Goal: Communication & Community: Answer question/provide support

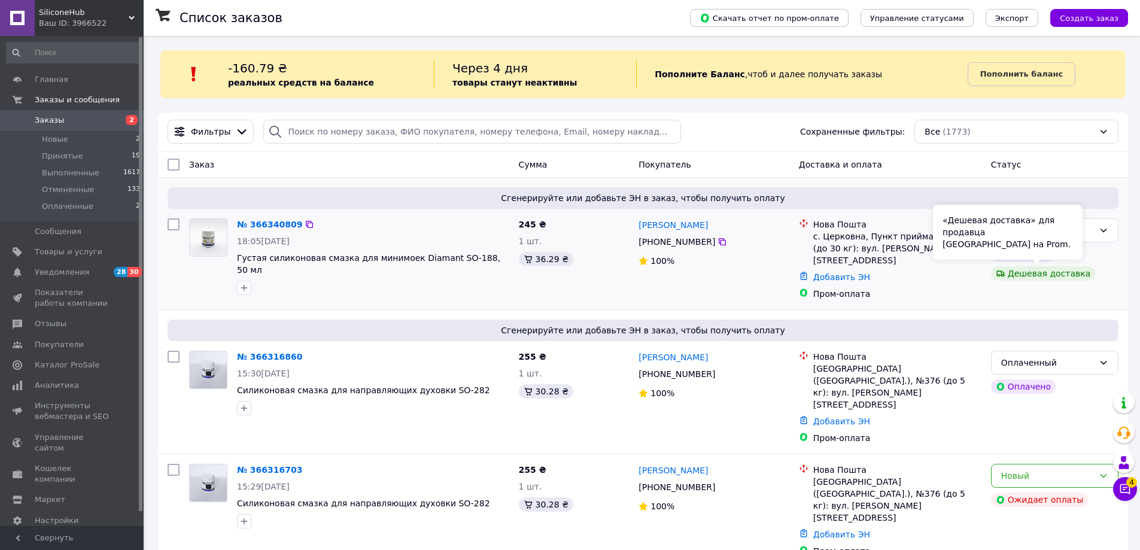
click at [1064, 227] on div "«Дешевая доставка» для продавца [GEOGRAPHIC_DATA] на Prom." at bounding box center [1008, 232] width 150 height 55
click at [1094, 232] on div "Оплаченный" at bounding box center [1054, 230] width 127 height 24
click at [1072, 256] on li "Принят" at bounding box center [1055, 257] width 126 height 22
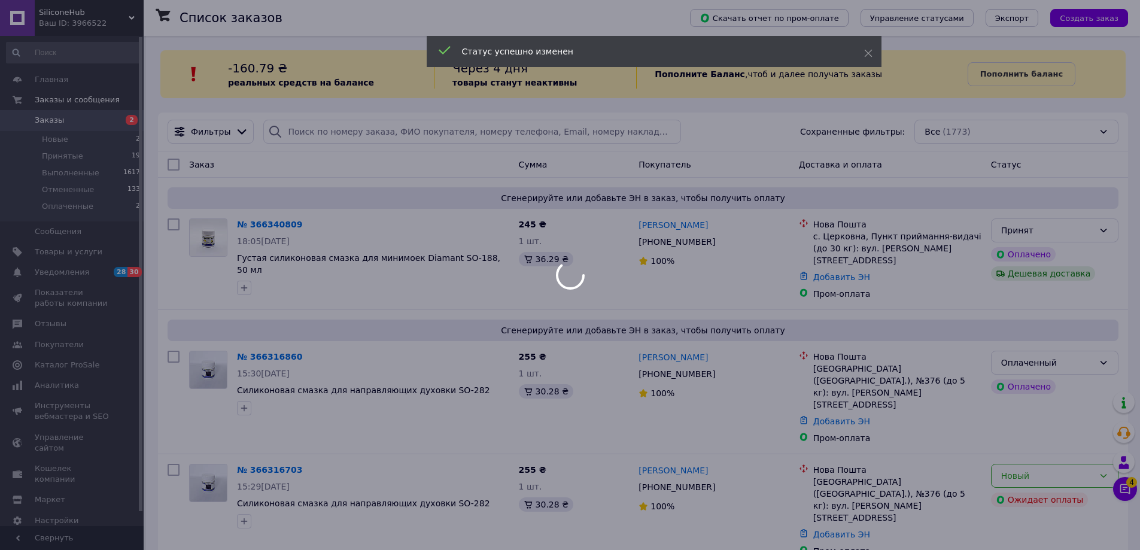
click at [1101, 351] on div at bounding box center [570, 275] width 1140 height 550
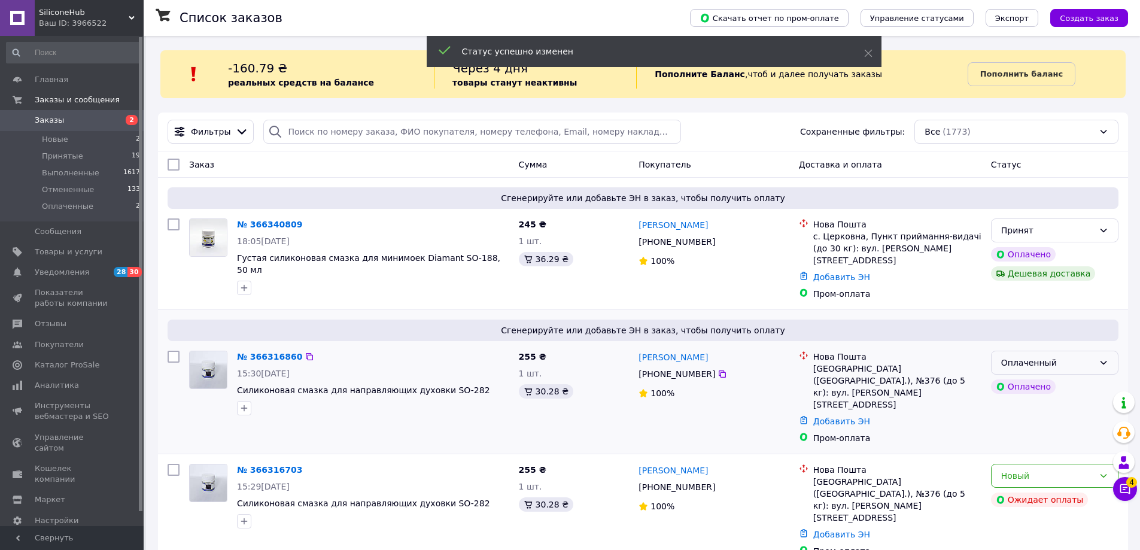
click at [1103, 361] on icon at bounding box center [1104, 363] width 7 height 4
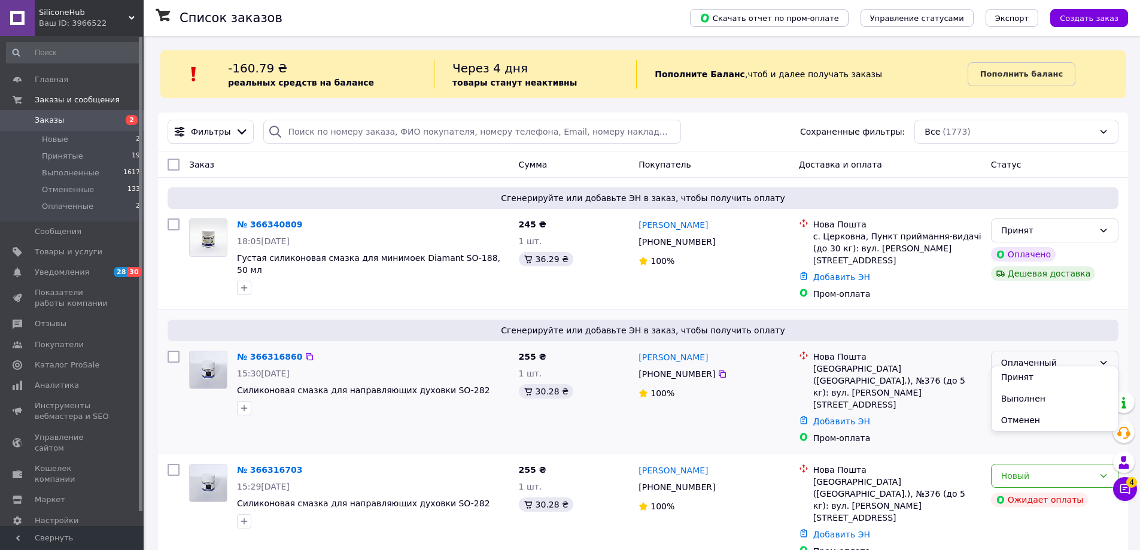
drag, startPoint x: 1080, startPoint y: 379, endPoint x: 1090, endPoint y: 363, distance: 18.3
click at [1080, 380] on li "Принят" at bounding box center [1055, 377] width 126 height 22
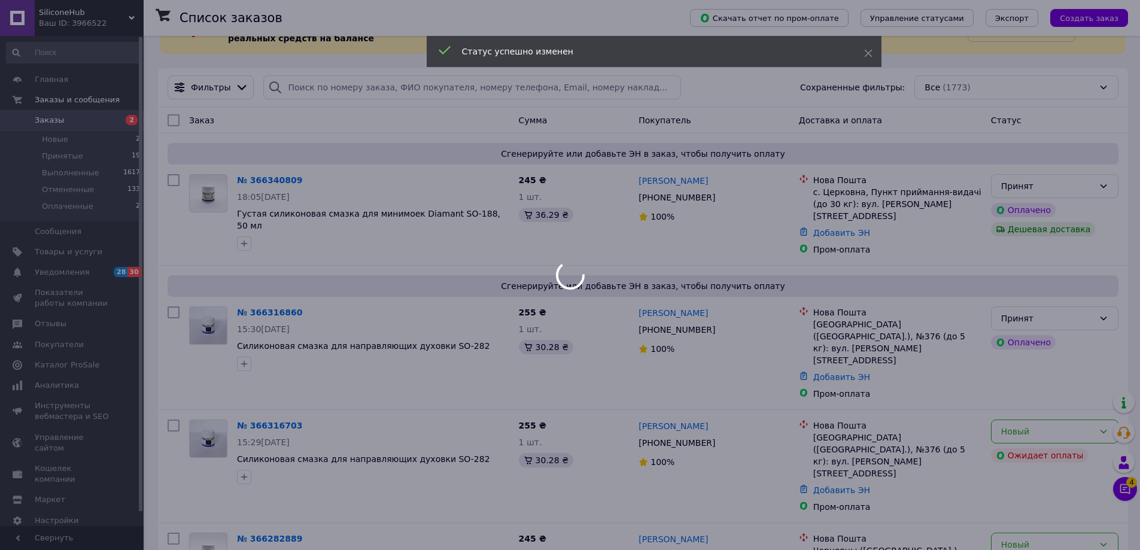
scroll to position [180, 0]
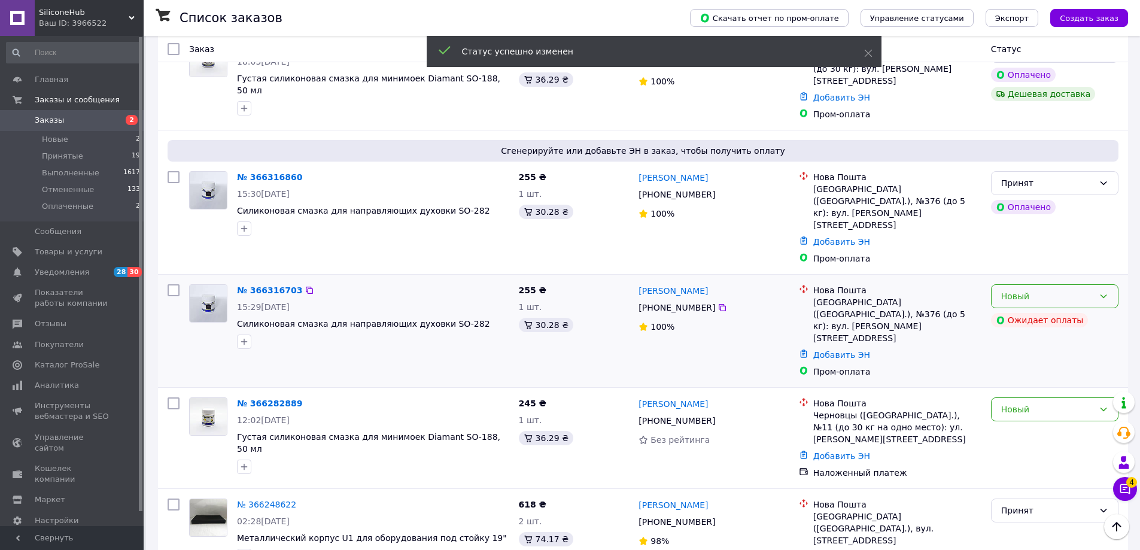
click at [1098, 284] on div "Новый" at bounding box center [1054, 296] width 127 height 24
click at [1083, 293] on li "Принят" at bounding box center [1055, 287] width 126 height 22
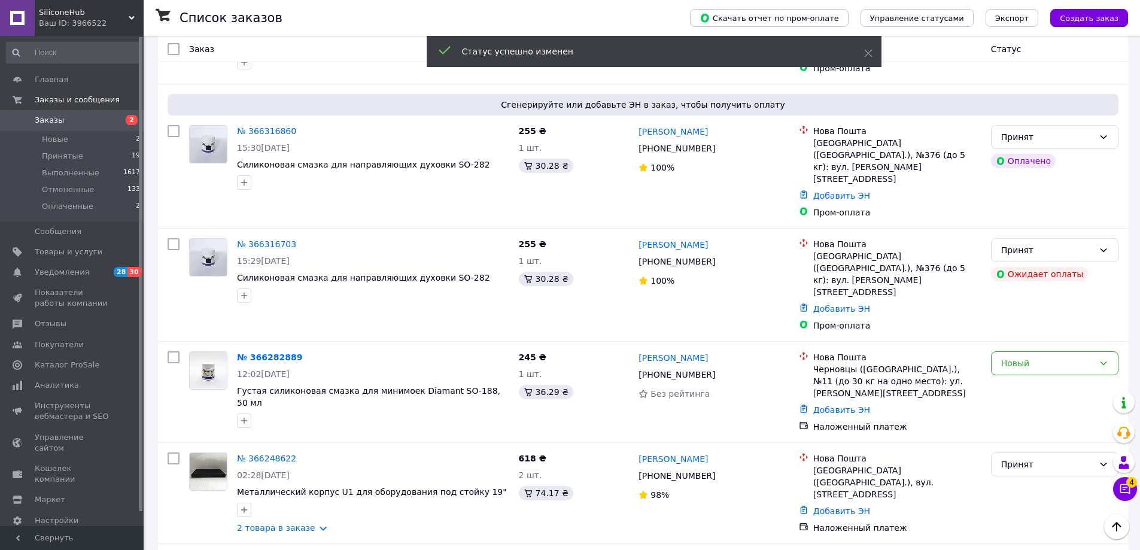
scroll to position [239, 0]
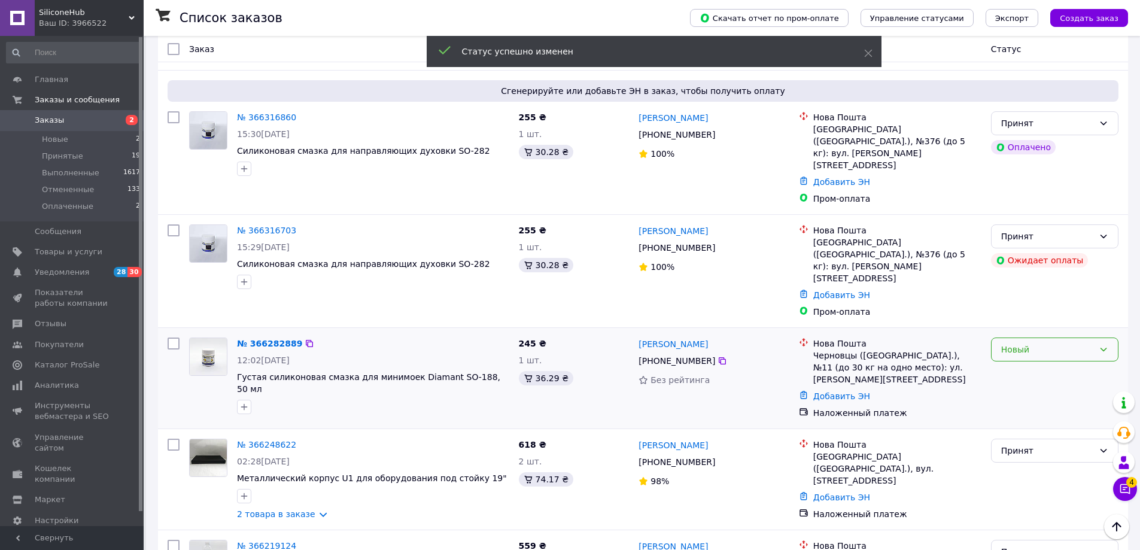
click at [1086, 343] on div "Новый" at bounding box center [1047, 349] width 93 height 13
click at [1082, 314] on li "Принят" at bounding box center [1055, 316] width 126 height 22
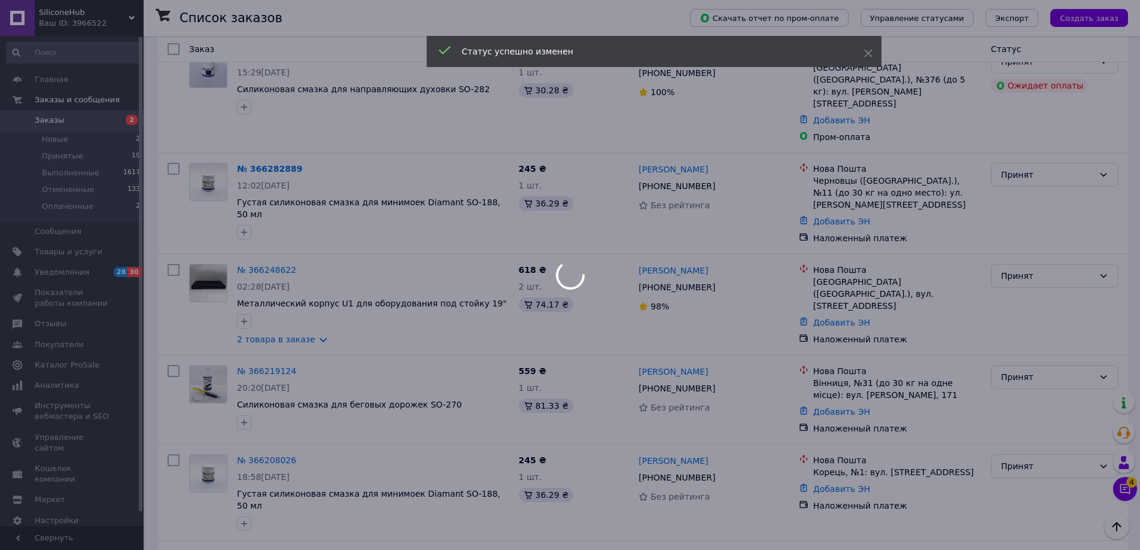
scroll to position [419, 0]
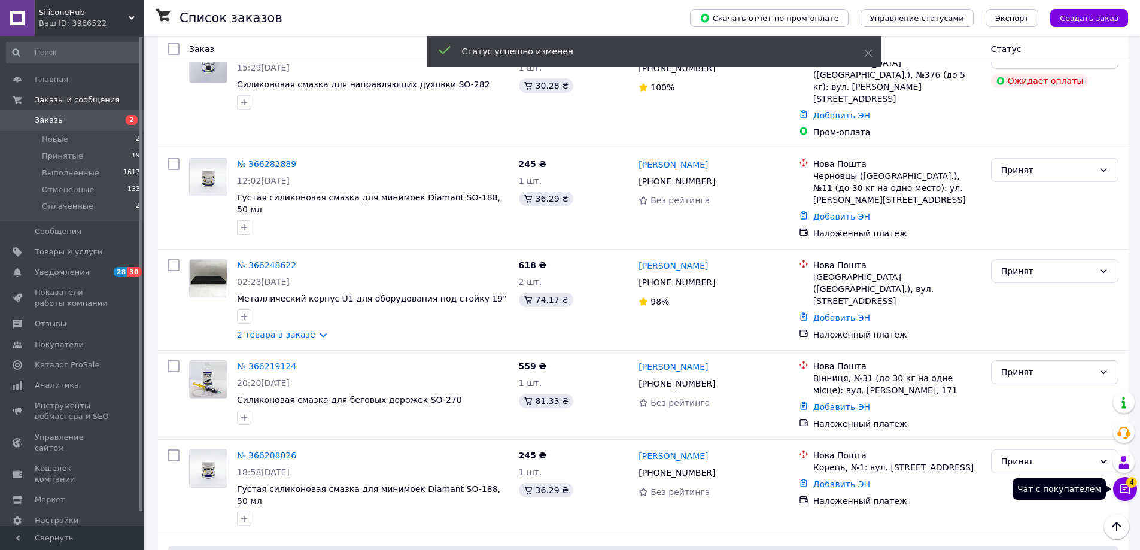
click at [1126, 487] on icon at bounding box center [1125, 489] width 12 height 12
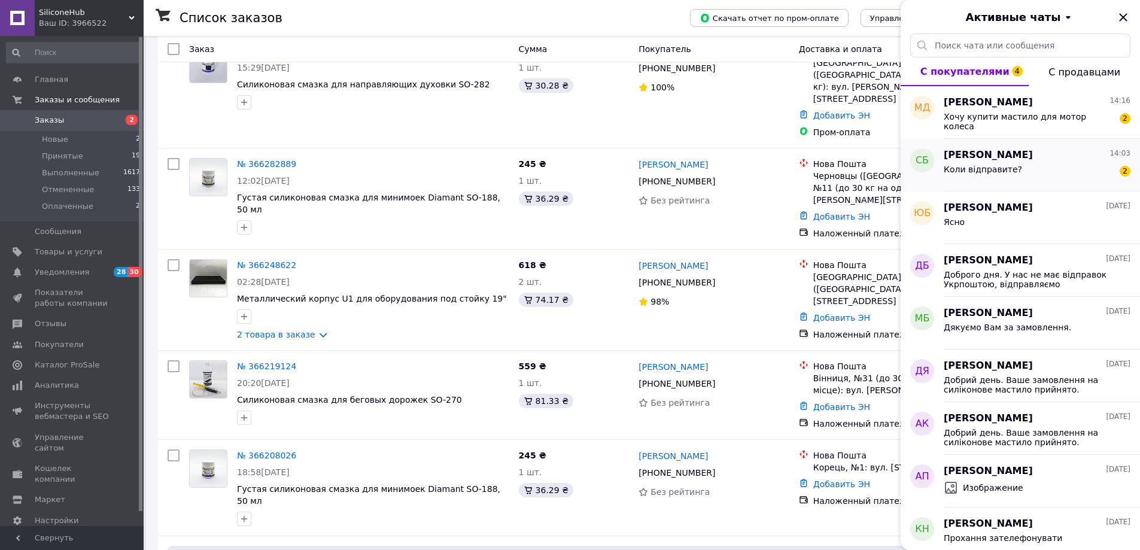
click at [1072, 178] on div "Коли відправите? 2" at bounding box center [1037, 171] width 187 height 19
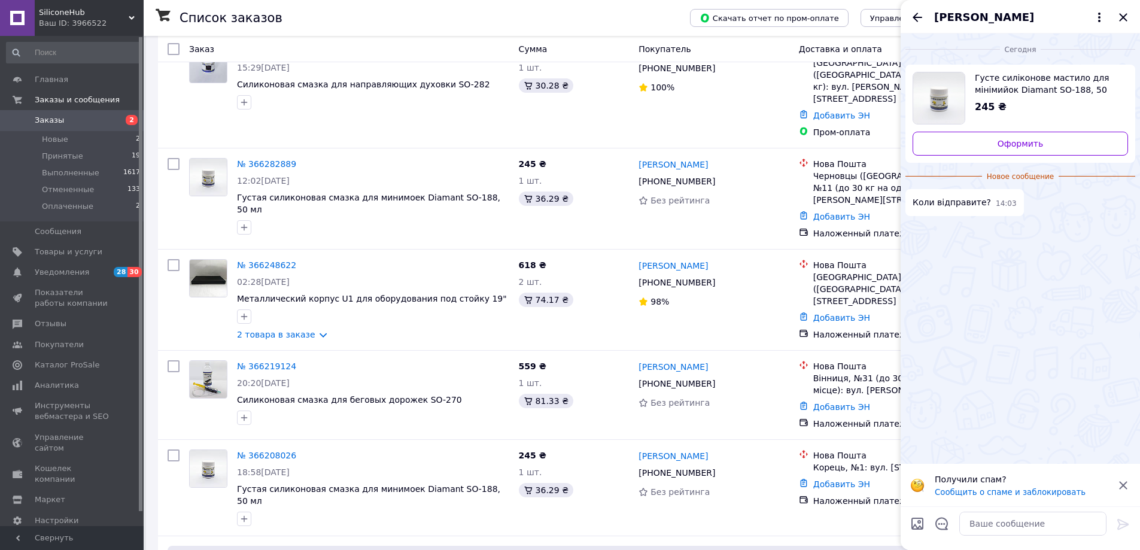
drag, startPoint x: 1124, startPoint y: 485, endPoint x: 1133, endPoint y: 426, distance: 59.9
click at [1124, 484] on icon at bounding box center [1123, 485] width 14 height 14
click at [1032, 517] on textarea at bounding box center [1033, 524] width 147 height 24
click at [1121, 15] on icon "Закрыть" at bounding box center [1123, 17] width 8 height 8
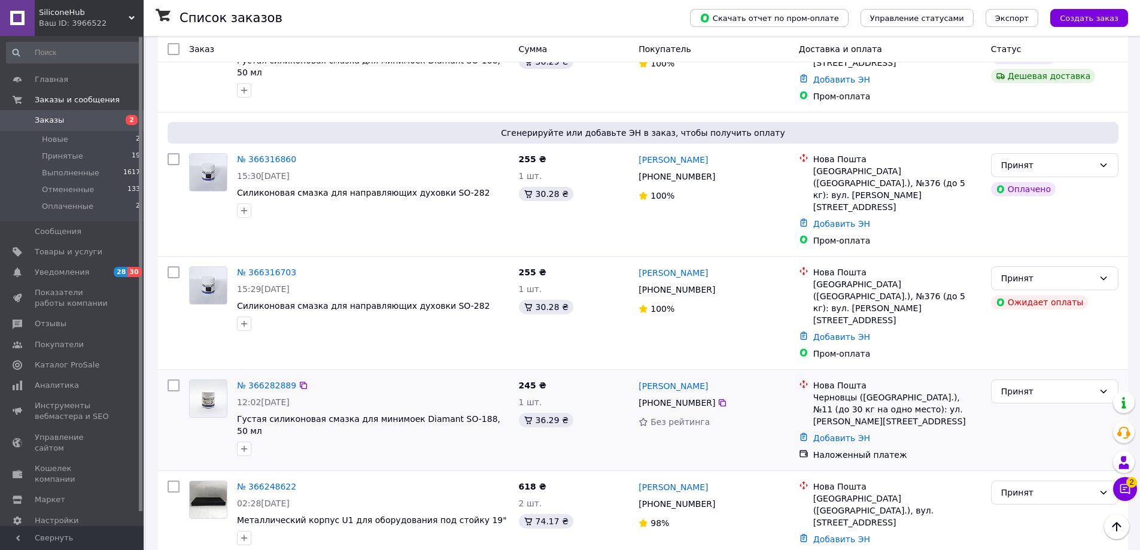
scroll to position [180, 0]
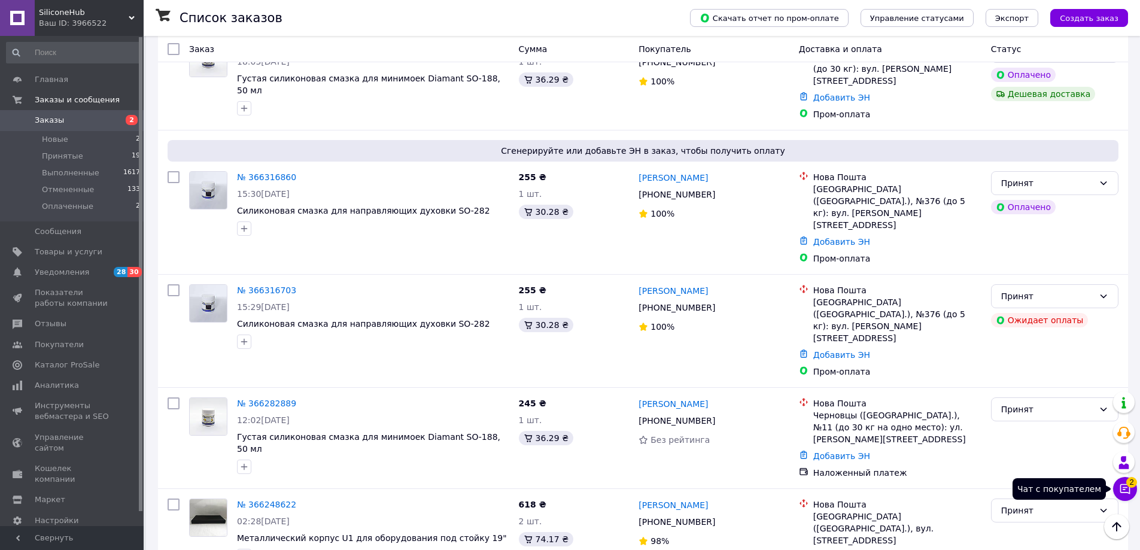
click at [1127, 486] on button "Чат с покупателем 2" at bounding box center [1125, 489] width 24 height 24
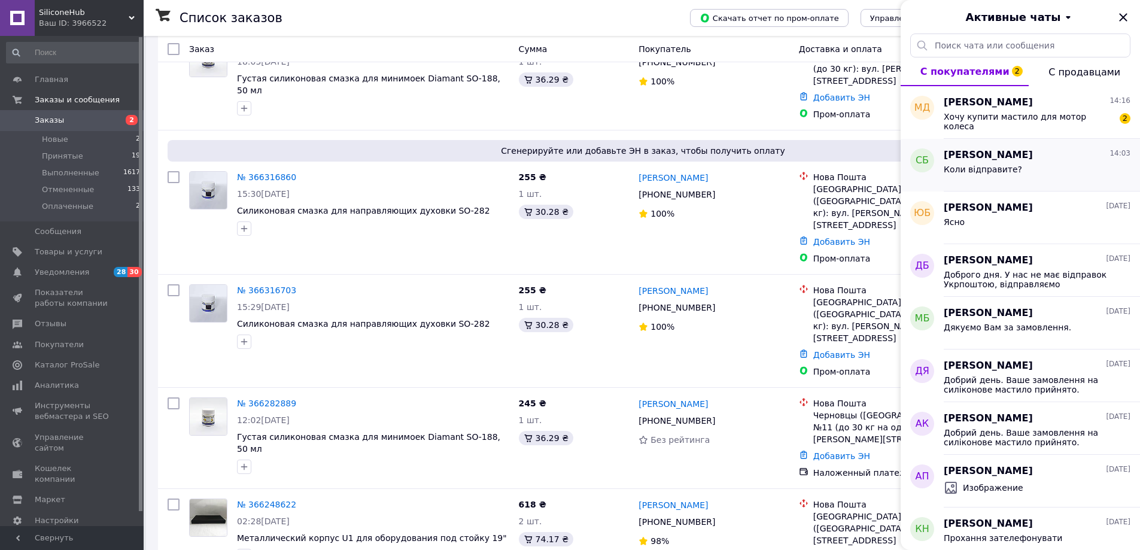
click at [1055, 171] on div "Коли відправите?" at bounding box center [1037, 171] width 187 height 19
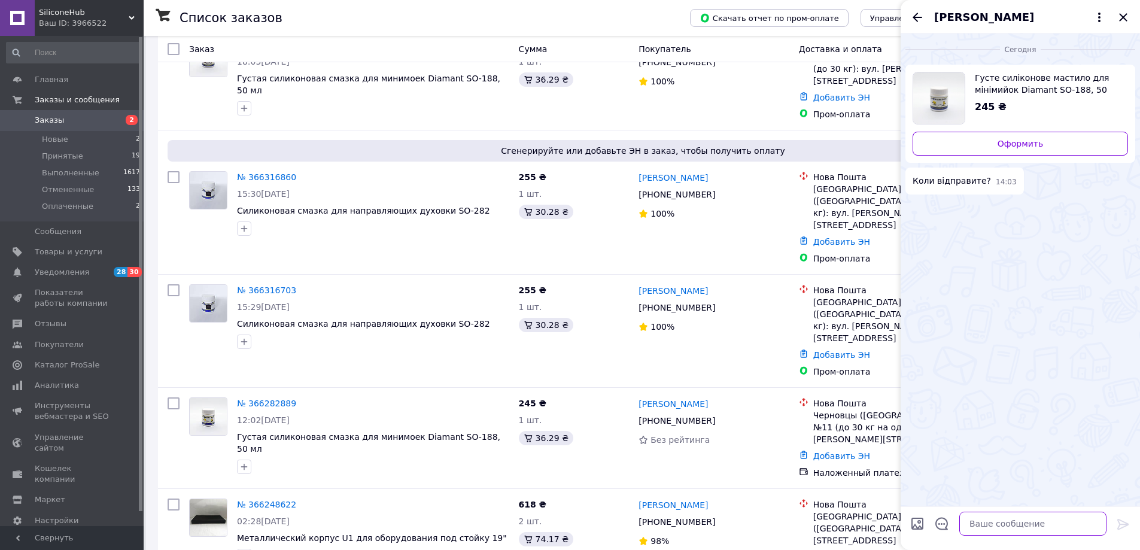
click at [1024, 526] on textarea at bounding box center [1033, 524] width 147 height 24
type textarea "D"
paste textarea "[URL][DOMAIN_NAME]"
type textarea "Відправка в [DATE]. [URL][DOMAIN_NAME]"
click at [1123, 520] on icon at bounding box center [1123, 524] width 14 height 14
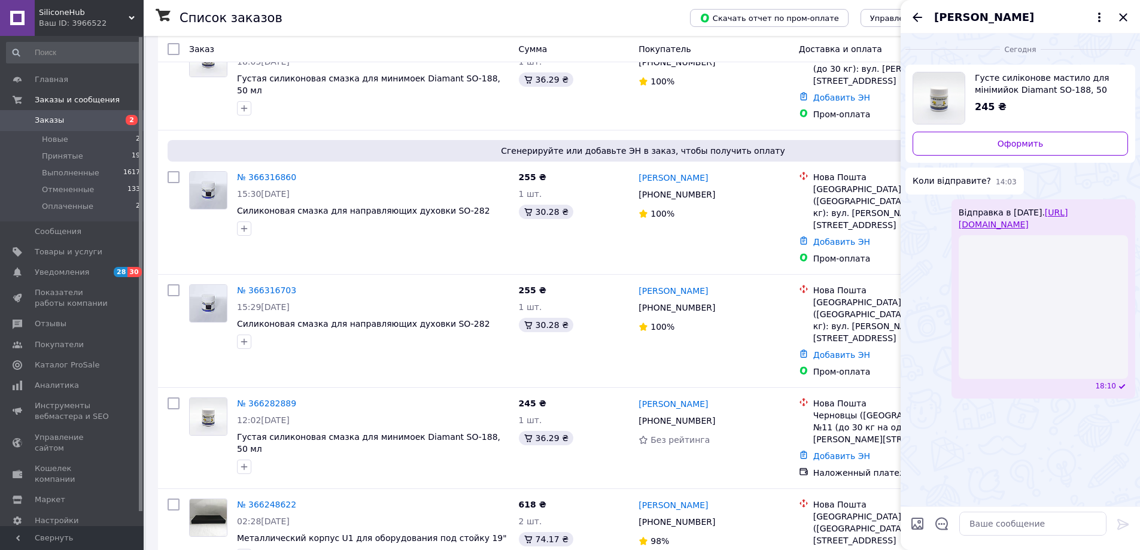
click at [915, 15] on icon "Назад" at bounding box center [918, 17] width 10 height 9
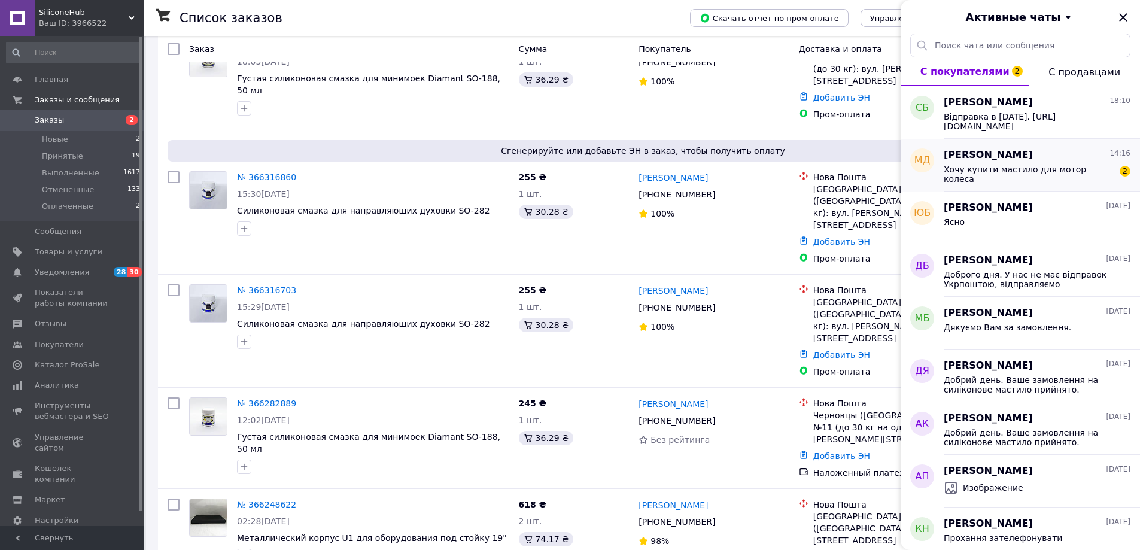
click at [1103, 179] on div "Хочу купити мастило для мотор колеса 2" at bounding box center [1037, 173] width 187 height 22
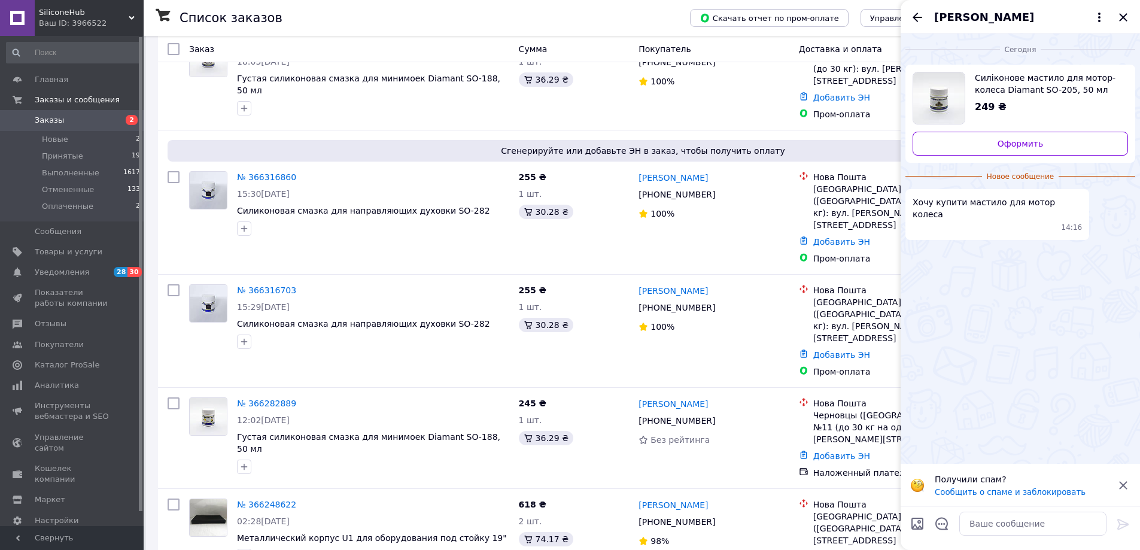
drag, startPoint x: 1127, startPoint y: 486, endPoint x: 1083, endPoint y: 392, distance: 103.4
click at [1126, 484] on icon at bounding box center [1123, 485] width 14 height 14
click at [1017, 524] on textarea at bounding box center [1033, 524] width 147 height 24
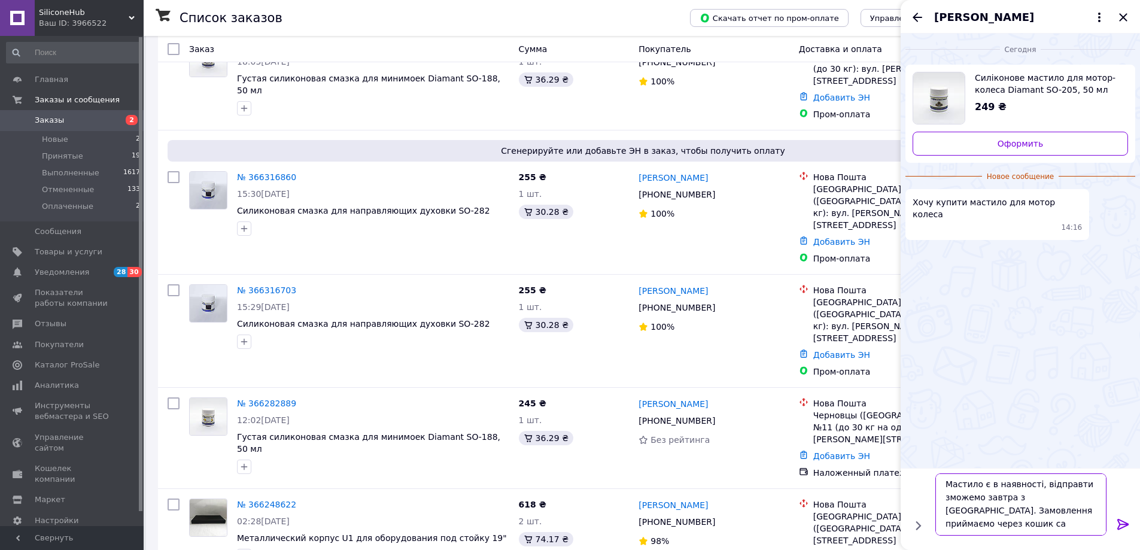
scroll to position [1, 0]
drag, startPoint x: 1036, startPoint y: 498, endPoint x: 1072, endPoint y: 496, distance: 36.6
click at [1037, 498] on textarea "Мастило є в наявності, відправти зможемо завтра з [GEOGRAPHIC_DATA]. Замовлення…" at bounding box center [1021, 504] width 171 height 62
drag, startPoint x: 966, startPoint y: 527, endPoint x: 985, endPoint y: 504, distance: 29.7
click at [950, 512] on textarea "Мастило є в наявності, відправти зможемо завтра з [GEOGRAPHIC_DATA]. Замовлення…" at bounding box center [1021, 504] width 171 height 62
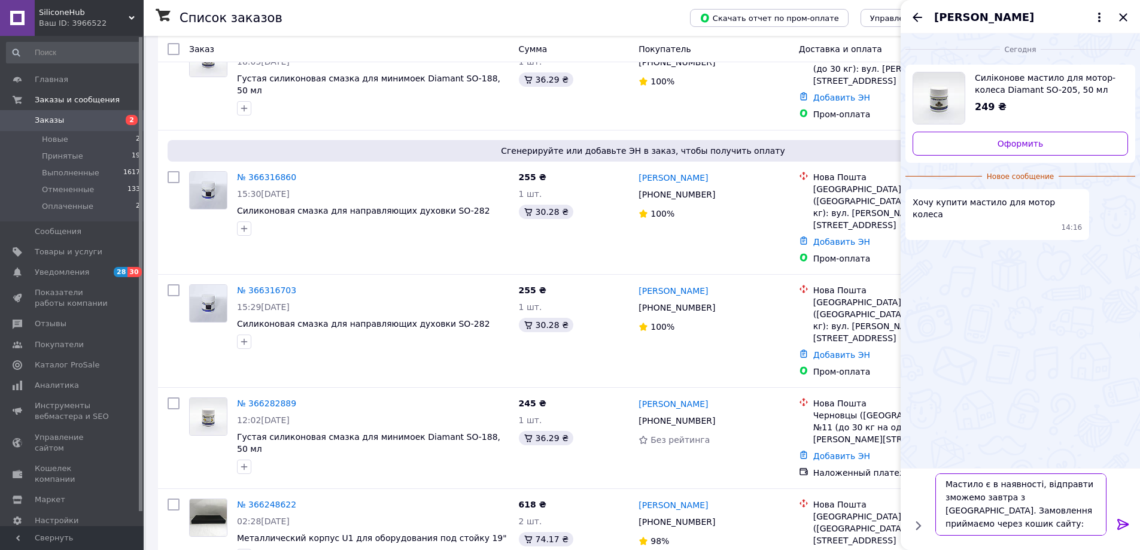
click at [1017, 504] on textarea "Мастило є в наявності, відправти зможемо завтра з [GEOGRAPHIC_DATA]. Замовлення…" at bounding box center [1021, 504] width 171 height 62
drag, startPoint x: 1037, startPoint y: 510, endPoint x: 946, endPoint y: 513, distance: 91.0
click at [946, 513] on textarea "Мастило є в наявності, відправти зможемо завтра з [GEOGRAPHIC_DATA]. Замовлення…" at bounding box center [1021, 504] width 171 height 62
click at [1046, 524] on textarea "Мастило є в наявності, відправти зможемо завтра з [GEOGRAPHIC_DATA]. Замовити м…" at bounding box center [1021, 511] width 171 height 49
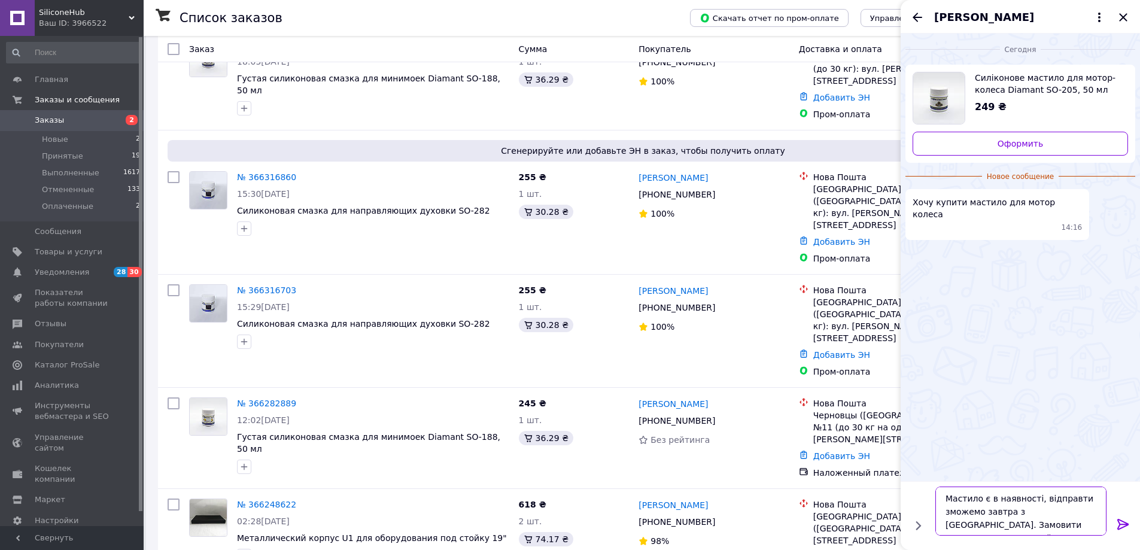
click at [1059, 530] on textarea "Мастило є в наявності, відправти зможемо завтра з [GEOGRAPHIC_DATA]. Замовити м…" at bounding box center [1021, 511] width 171 height 49
click at [1067, 529] on textarea "Мастило є в наявності, відправти зможемо завтра з [GEOGRAPHIC_DATA]. Замовити м…" at bounding box center [1021, 511] width 171 height 49
paste textarea "[URL][DOMAIN_NAME]"
type textarea "Мастило є в наявності, відправти зможемо завтра з [GEOGRAPHIC_DATA]. Замовити м…"
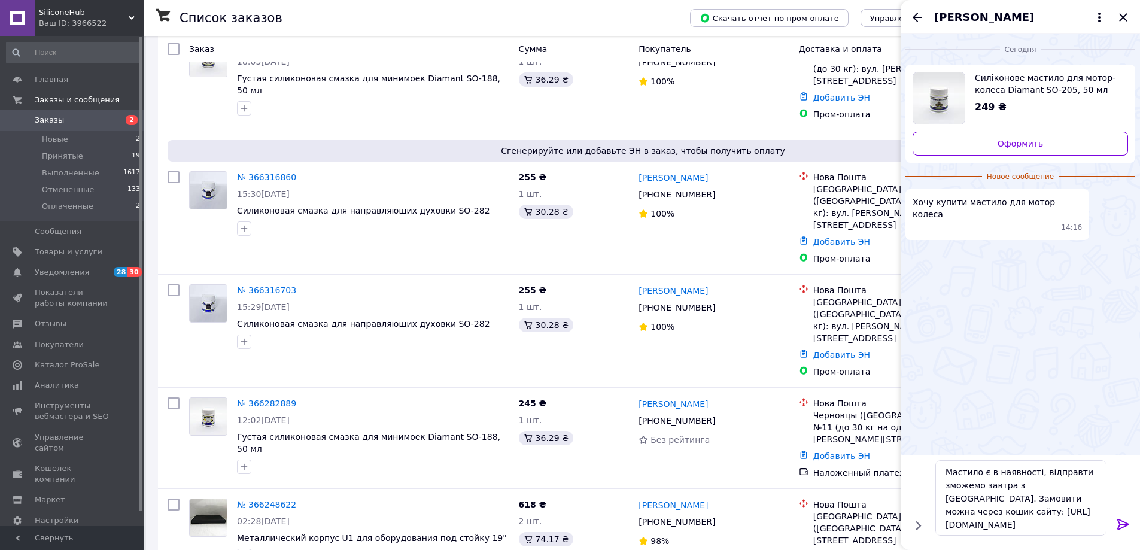
click at [1121, 526] on icon at bounding box center [1123, 524] width 14 height 14
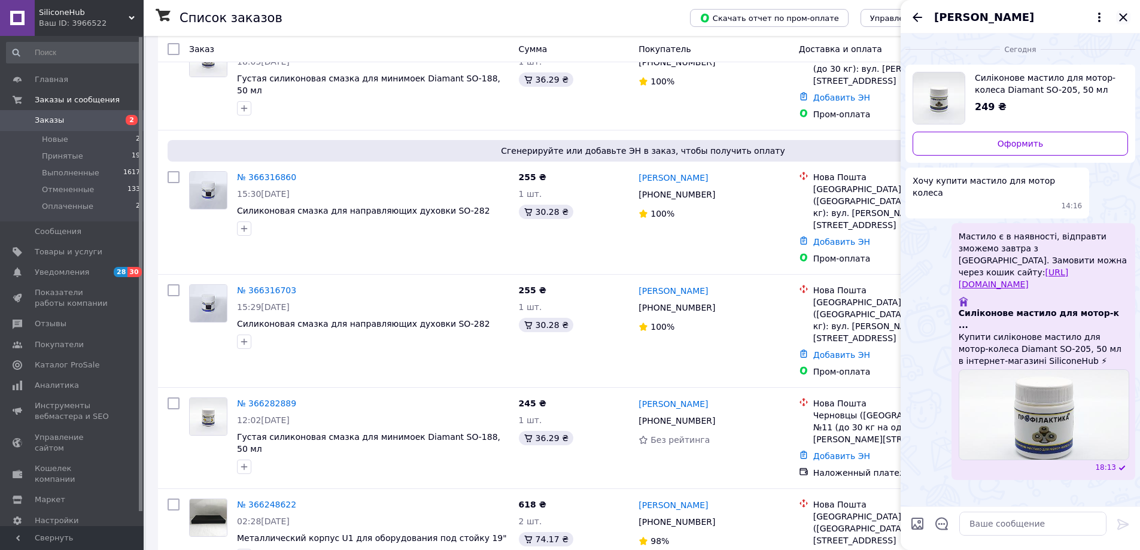
click at [1125, 14] on icon "Закрыть" at bounding box center [1123, 17] width 14 height 14
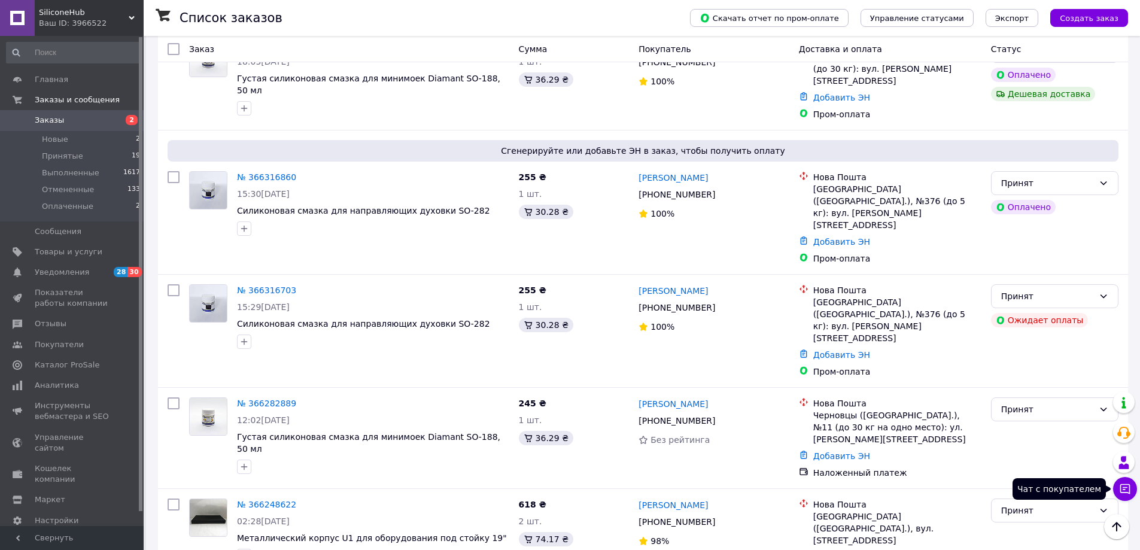
click at [1123, 490] on icon at bounding box center [1126, 489] width 10 height 10
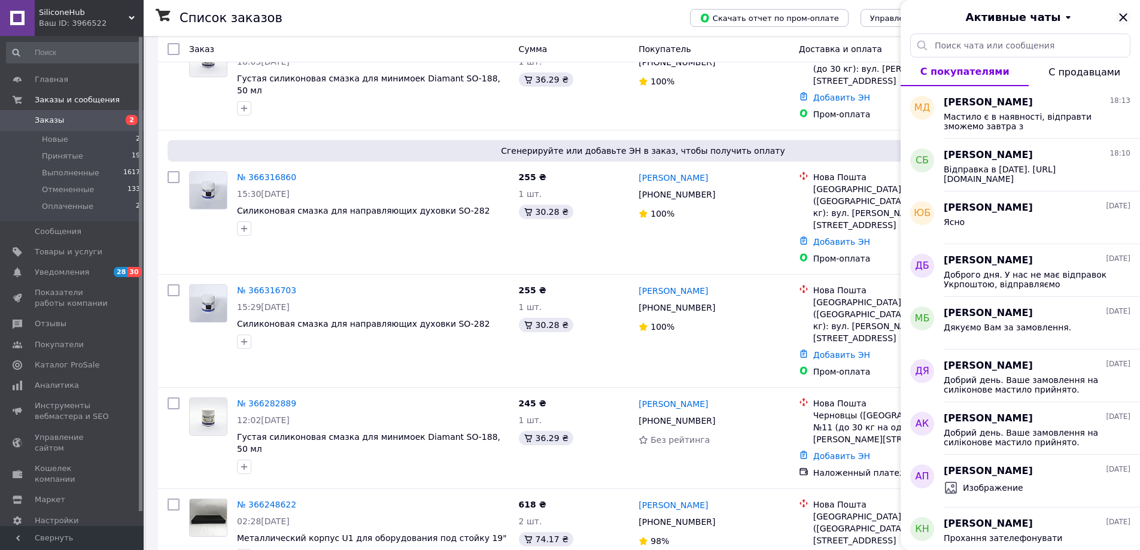
click at [1125, 13] on icon "Закрыть" at bounding box center [1123, 17] width 14 height 14
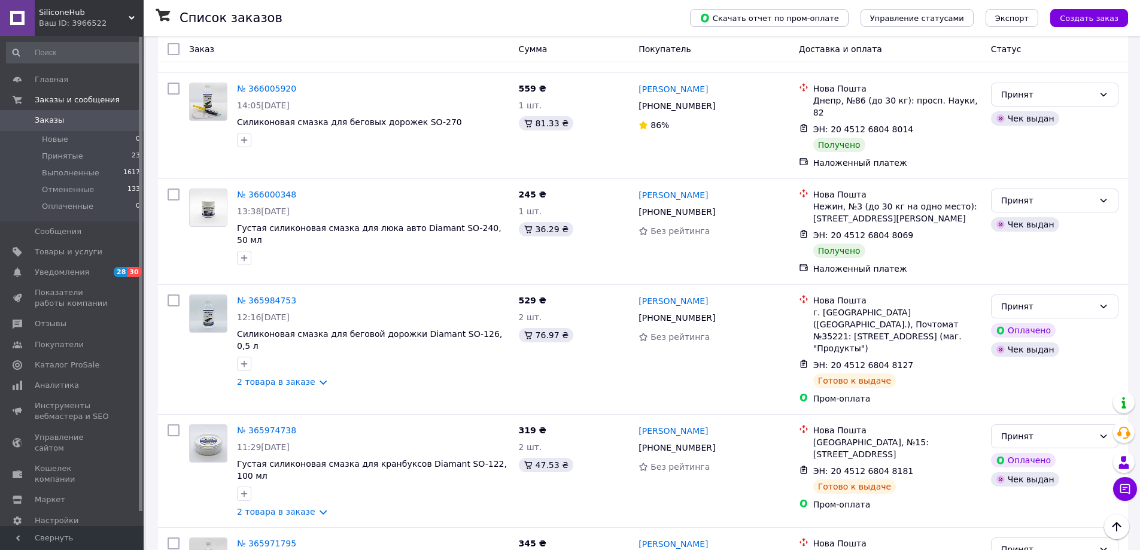
scroll to position [1437, 0]
